Goal: Participate in discussion

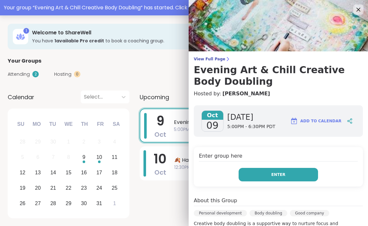
click at [284, 173] on span "Enter" at bounding box center [278, 174] width 14 height 6
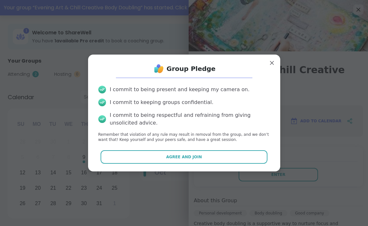
click at [225, 165] on div "Group Pledge I commit to being present and keeping my camera on. I commit to ke…" at bounding box center [184, 113] width 182 height 106
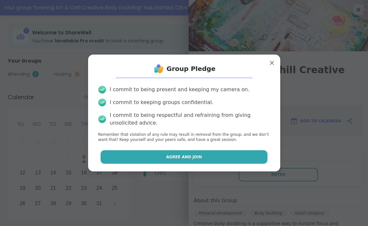
click at [226, 155] on button "Agree and Join" at bounding box center [184, 156] width 167 height 13
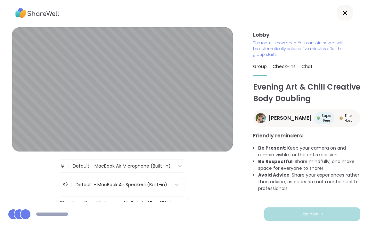
scroll to position [12, 0]
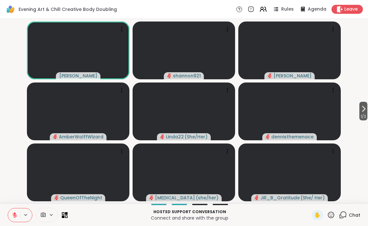
click at [15, 212] on icon at bounding box center [15, 215] width 6 height 6
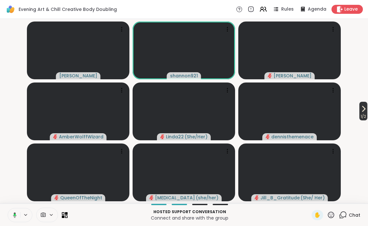
click at [360, 111] on icon at bounding box center [364, 109] width 8 height 8
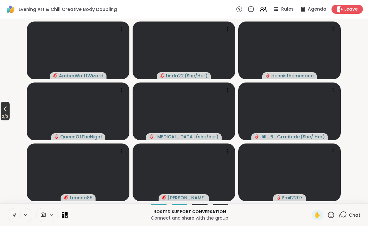
click at [4, 113] on span "2 / 2" at bounding box center [5, 116] width 9 height 8
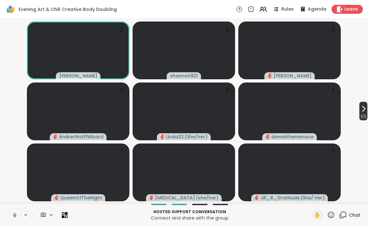
click at [361, 110] on icon at bounding box center [364, 109] width 8 height 8
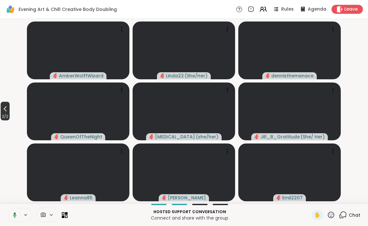
click at [1, 110] on button "2 / 2" at bounding box center [5, 111] width 9 height 19
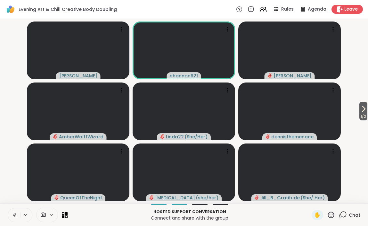
click at [15, 212] on icon at bounding box center [15, 213] width 2 height 3
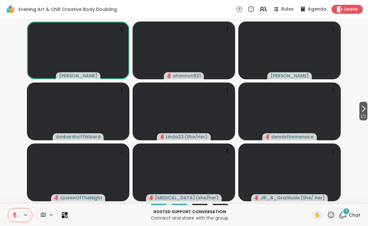
click at [328, 213] on icon at bounding box center [331, 214] width 8 height 8
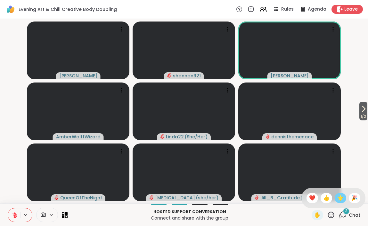
click at [342, 198] on span "🌟" at bounding box center [340, 198] width 6 height 8
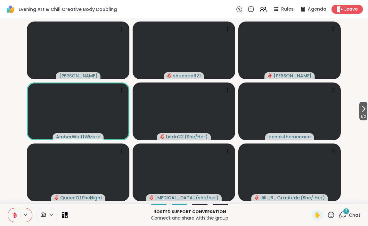
click at [348, 213] on div "3" at bounding box center [346, 210] width 7 height 7
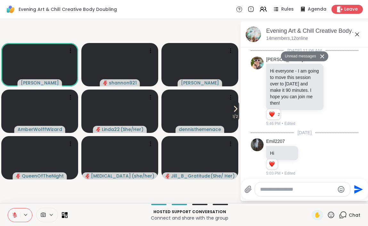
scroll to position [341, 0]
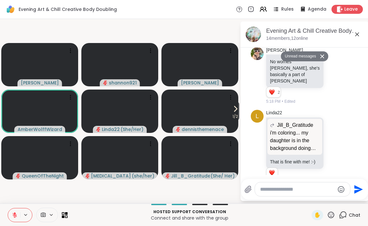
click at [276, 192] on div at bounding box center [302, 189] width 95 height 14
click at [283, 190] on textarea "Type your message" at bounding box center [297, 189] width 75 height 6
type textarea "***"
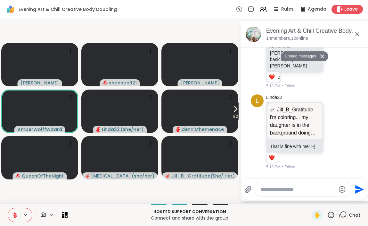
scroll to position [360, 0]
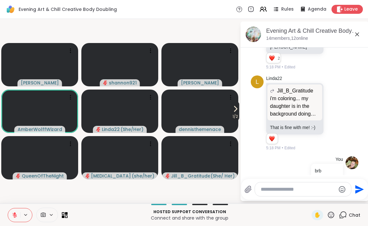
click at [233, 110] on icon at bounding box center [236, 109] width 8 height 8
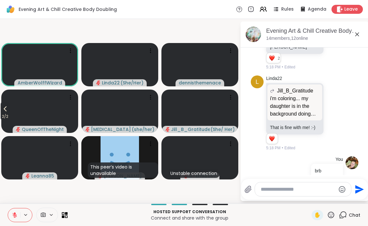
click at [7, 111] on icon at bounding box center [5, 109] width 8 height 8
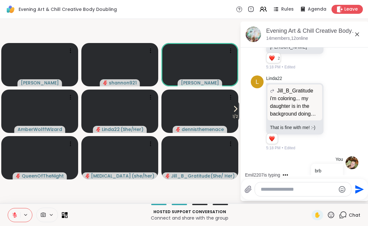
scroll to position [407, 0]
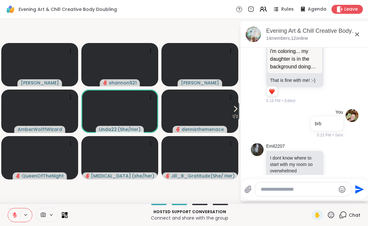
click at [333, 213] on icon at bounding box center [331, 214] width 8 height 8
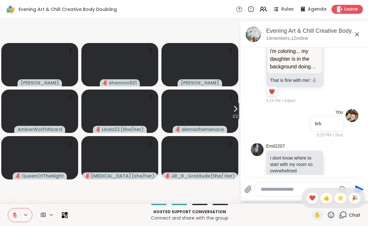
click at [228, 189] on video-player-container "1 / 2 Adrienne_QueenOfTheDawn shannon921 [PERSON_NAME] Linda22 ( She/Her ) denn…" at bounding box center [120, 110] width 232 height 179
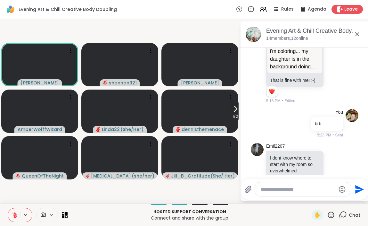
click at [333, 215] on icon at bounding box center [331, 214] width 8 height 8
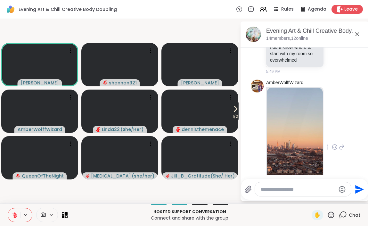
scroll to position [544, 0]
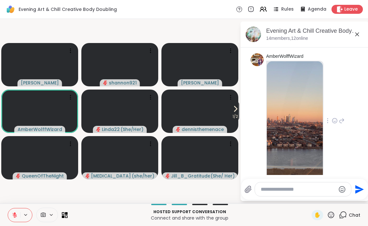
click at [334, 117] on icon at bounding box center [335, 120] width 6 height 6
click at [337, 107] on div "Select Reaction: Heart" at bounding box center [335, 110] width 6 height 6
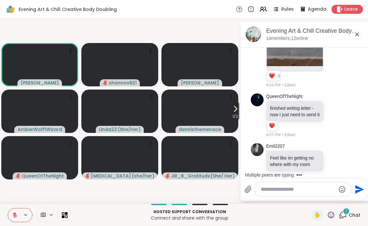
scroll to position [687, 0]
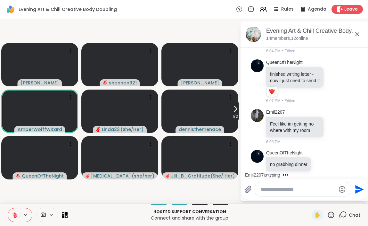
click at [238, 108] on icon at bounding box center [236, 109] width 8 height 8
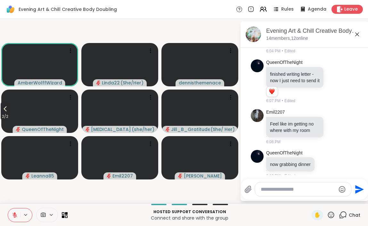
click at [4, 111] on icon at bounding box center [5, 109] width 8 height 8
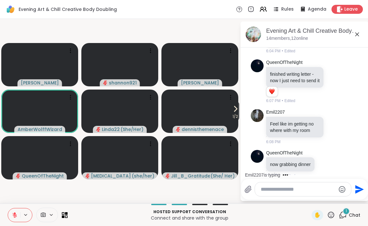
scroll to position [728, 0]
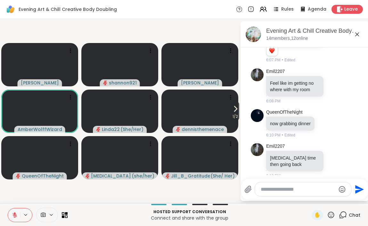
click at [305, 185] on div at bounding box center [303, 189] width 96 height 14
click at [300, 193] on div at bounding box center [303, 189] width 96 height 14
click at [300, 188] on textarea "Type your message" at bounding box center [298, 189] width 75 height 6
type textarea "**********"
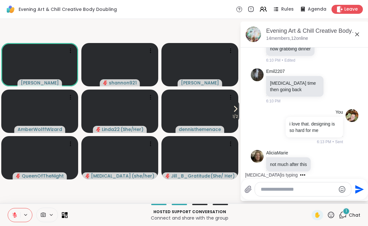
scroll to position [887, 0]
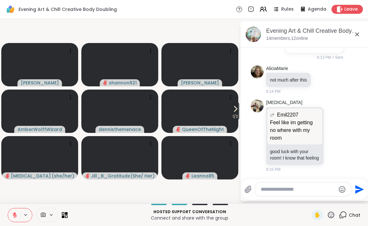
click at [14, 212] on icon at bounding box center [15, 213] width 2 height 3
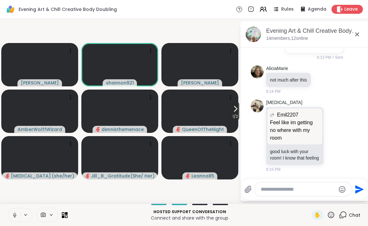
click at [14, 213] on icon at bounding box center [15, 215] width 6 height 6
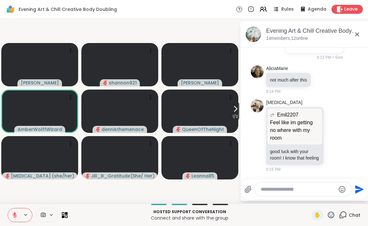
click at [16, 218] on button at bounding box center [14, 214] width 12 height 13
click at [13, 213] on icon at bounding box center [15, 215] width 6 height 6
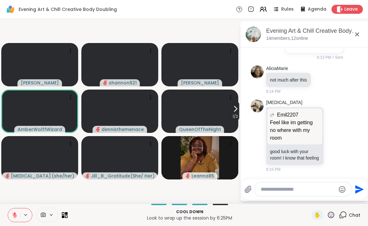
click at [235, 109] on icon at bounding box center [236, 108] width 3 height 5
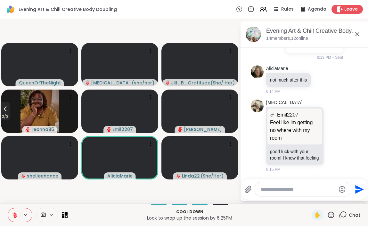
click at [8, 109] on icon at bounding box center [5, 109] width 8 height 8
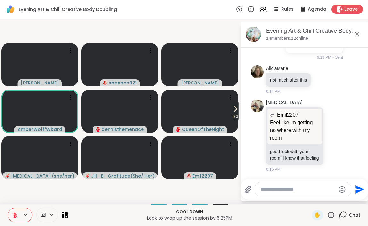
click at [13, 216] on icon at bounding box center [15, 215] width 6 height 6
click at [14, 216] on icon at bounding box center [15, 215] width 6 height 6
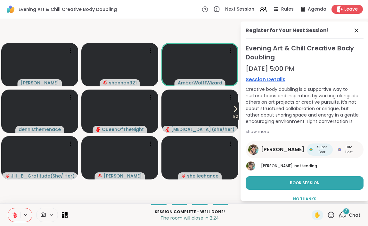
click at [232, 112] on icon at bounding box center [236, 109] width 8 height 8
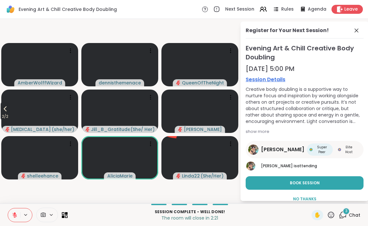
click at [4, 109] on icon at bounding box center [5, 109] width 8 height 8
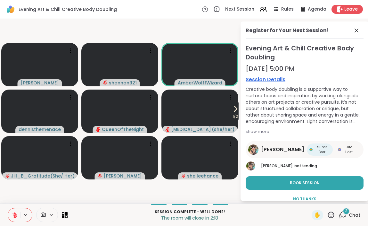
click at [328, 214] on icon at bounding box center [331, 214] width 8 height 8
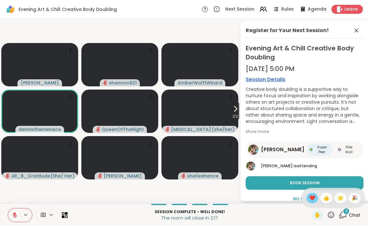
click at [316, 195] on span "❤️" at bounding box center [312, 198] width 6 height 8
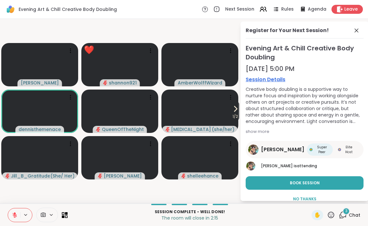
click at [352, 212] on span "Chat" at bounding box center [355, 214] width 12 height 6
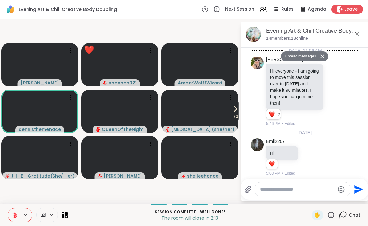
scroll to position [1162, 0]
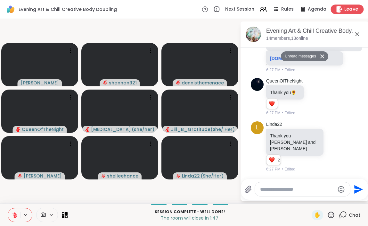
click at [346, 9] on span "Leave" at bounding box center [351, 9] width 14 height 7
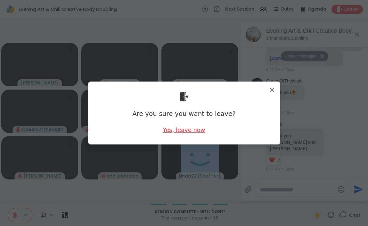
click at [191, 129] on div "Yes, leave now" at bounding box center [184, 130] width 42 height 8
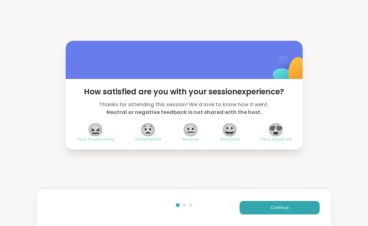
click at [279, 127] on span "😍" at bounding box center [276, 130] width 16 height 12
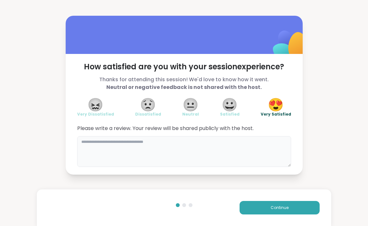
click at [231, 149] on textarea at bounding box center [184, 151] width 214 height 31
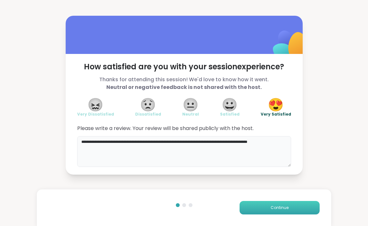
type textarea "**********"
click at [281, 205] on span "Continue" at bounding box center [280, 207] width 18 height 6
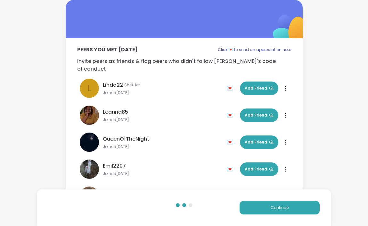
scroll to position [235, 0]
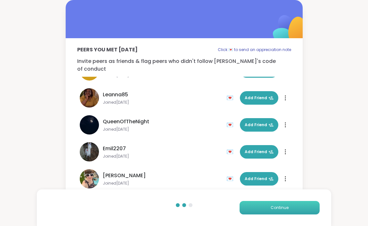
click at [276, 210] on span "Continue" at bounding box center [280, 207] width 18 height 6
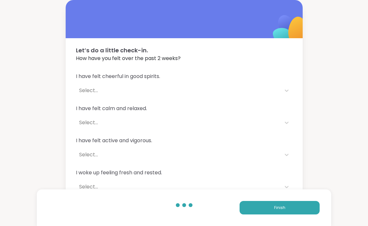
click at [240, 89] on div "Select..." at bounding box center [178, 91] width 199 height 8
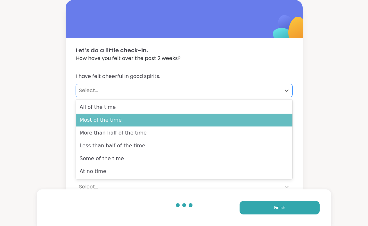
click at [232, 120] on div "Most of the time" at bounding box center [184, 119] width 217 height 13
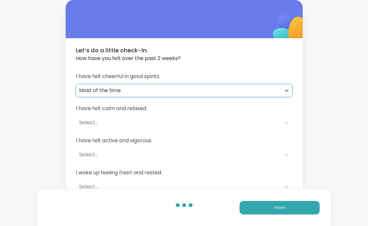
click at [229, 116] on div "Select..." at bounding box center [178, 122] width 205 height 13
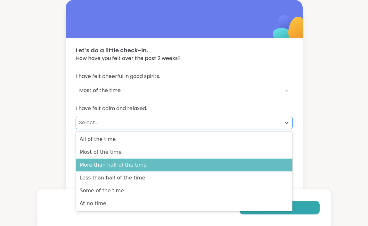
click at [230, 160] on div "More than half of the time" at bounding box center [184, 164] width 217 height 13
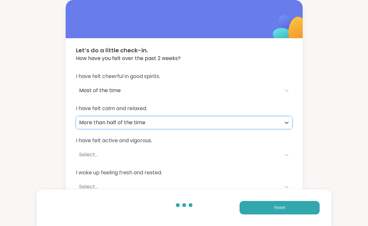
click at [224, 147] on div "I have felt active and vigorous. Select..." at bounding box center [184, 148] width 217 height 24
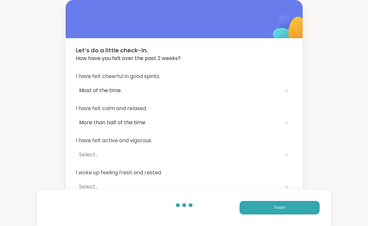
click at [222, 154] on div "Select..." at bounding box center [178, 155] width 199 height 8
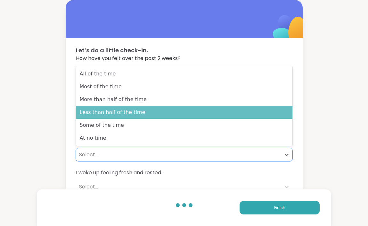
click at [227, 114] on div "Less than half of the time" at bounding box center [184, 112] width 217 height 13
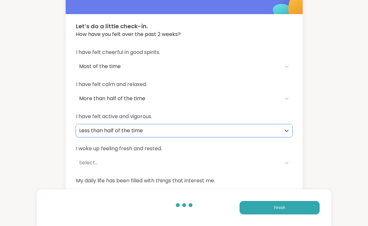
scroll to position [43, 0]
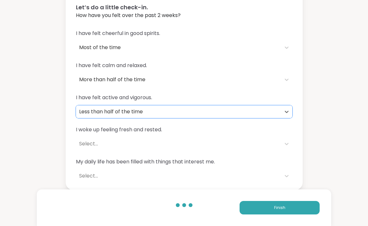
click at [212, 140] on div "Select..." at bounding box center [178, 144] width 199 height 8
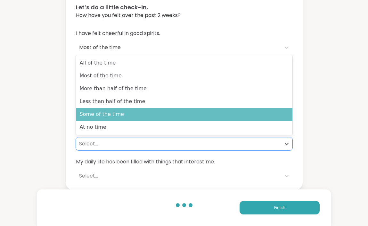
click at [201, 110] on div "Some of the time" at bounding box center [184, 114] width 217 height 13
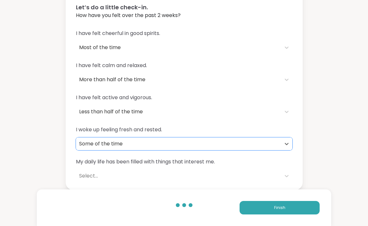
click at [190, 173] on div "Select..." at bounding box center [178, 176] width 199 height 8
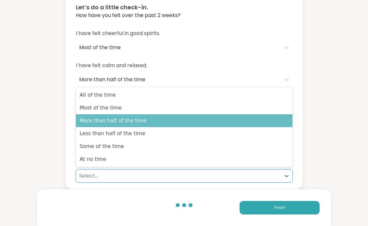
click at [188, 115] on div "More than half of the time" at bounding box center [184, 120] width 217 height 13
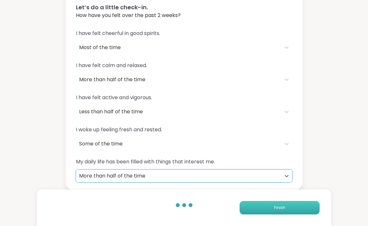
click at [268, 209] on button "Finish" at bounding box center [280, 207] width 80 height 13
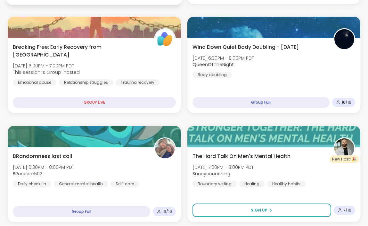
scroll to position [349, 0]
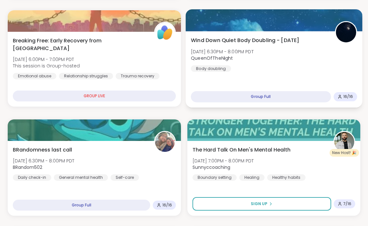
click at [322, 71] on div "Wind Down Quiet Body Doubling - [DATE] [DATE] 6:30PM - 8:00PM PDT QueenOfTheNig…" at bounding box center [274, 53] width 166 height 35
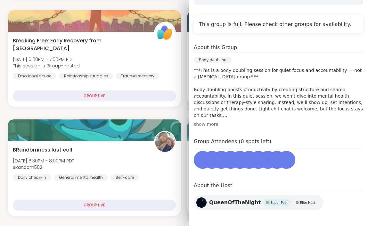
scroll to position [134, 0]
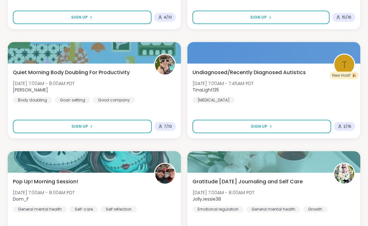
scroll to position [982, 0]
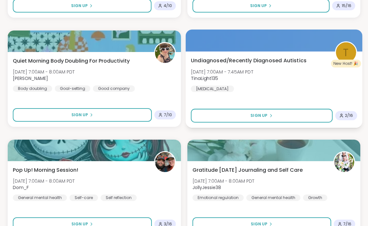
click at [274, 79] on div "Undiagnosed/Recently Diagnosed Autistics [DATE] 7:00AM - 7:45AM PDT TinaLight13…" at bounding box center [274, 73] width 166 height 35
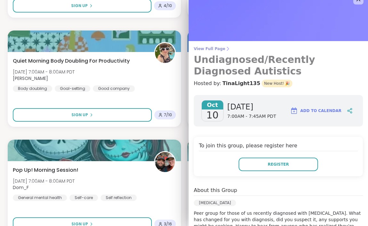
scroll to position [0, 0]
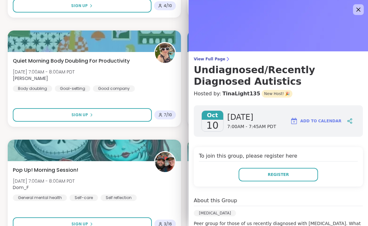
click at [357, 7] on icon at bounding box center [358, 9] width 8 height 8
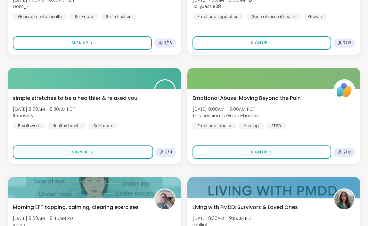
scroll to position [1171, 0]
